Goal: Task Accomplishment & Management: Manage account settings

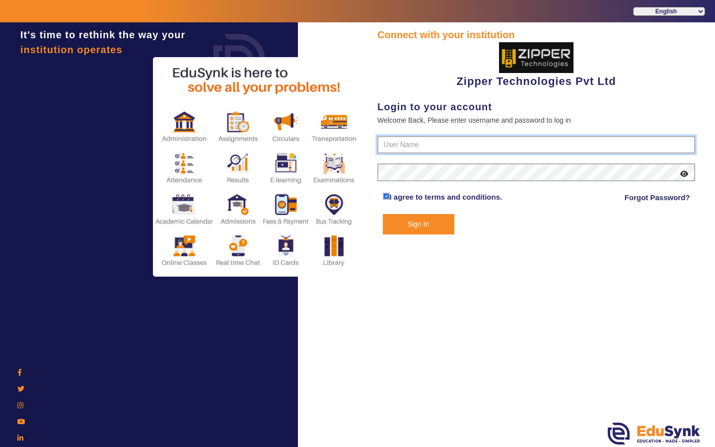
click at [454, 148] on input "text" at bounding box center [536, 145] width 318 height 18
paste input "[DOMAIN_NAME]"
type input "[DOMAIN_NAME]"
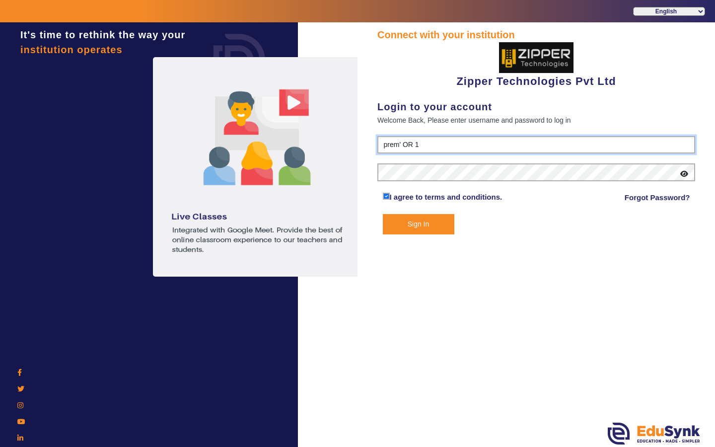
type input "prem' OR 1"
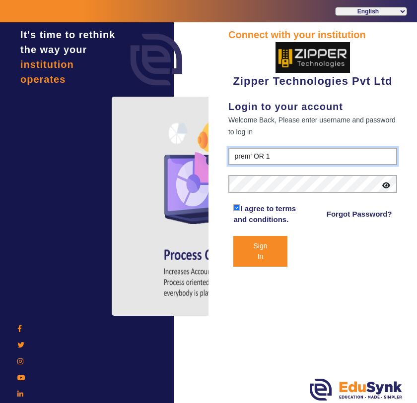
click at [281, 153] on input "prem' OR 1" at bounding box center [312, 157] width 169 height 18
click at [271, 258] on button "Sign In" at bounding box center [260, 251] width 54 height 31
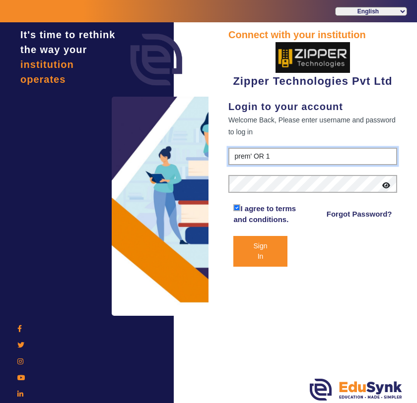
click at [332, 156] on input "prem' OR 1" at bounding box center [312, 157] width 169 height 18
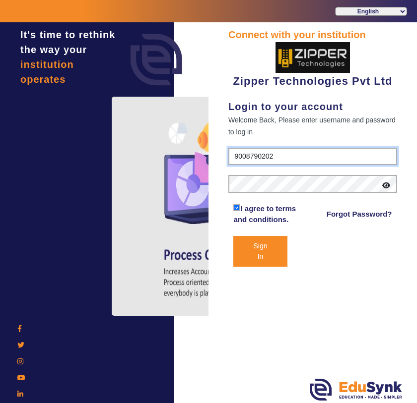
type input "9008790202"
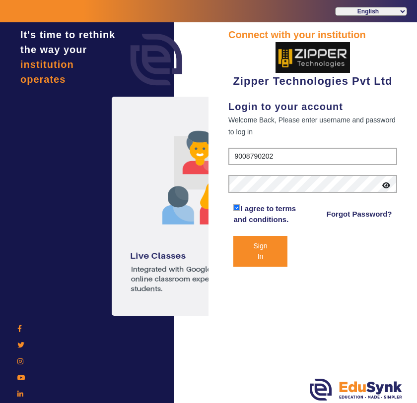
click at [386, 189] on icon at bounding box center [386, 185] width 8 height 7
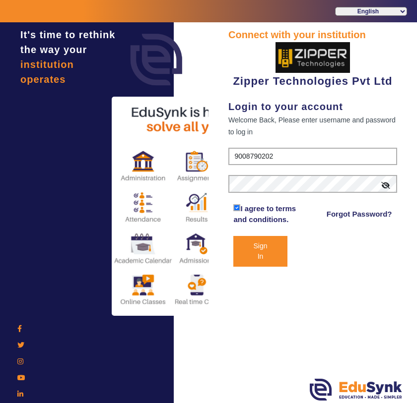
click at [272, 250] on button "Sign In" at bounding box center [260, 251] width 54 height 31
click at [319, 156] on input "9008790202" at bounding box center [312, 157] width 169 height 18
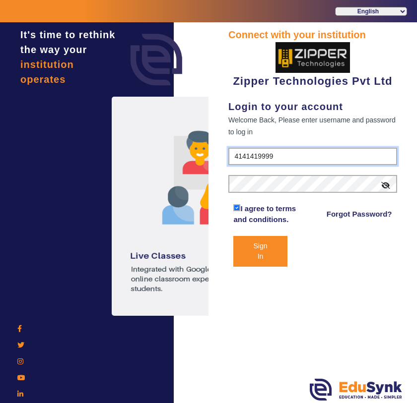
type input "4141419999"
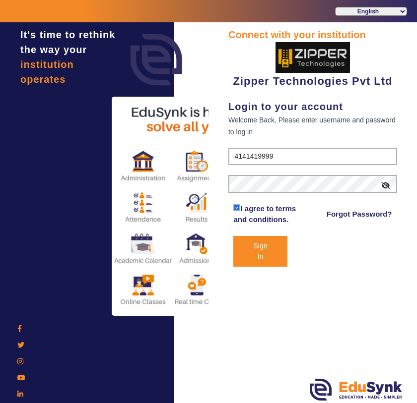
click at [257, 255] on button "Sign In" at bounding box center [260, 251] width 54 height 31
